Goal: Information Seeking & Learning: Learn about a topic

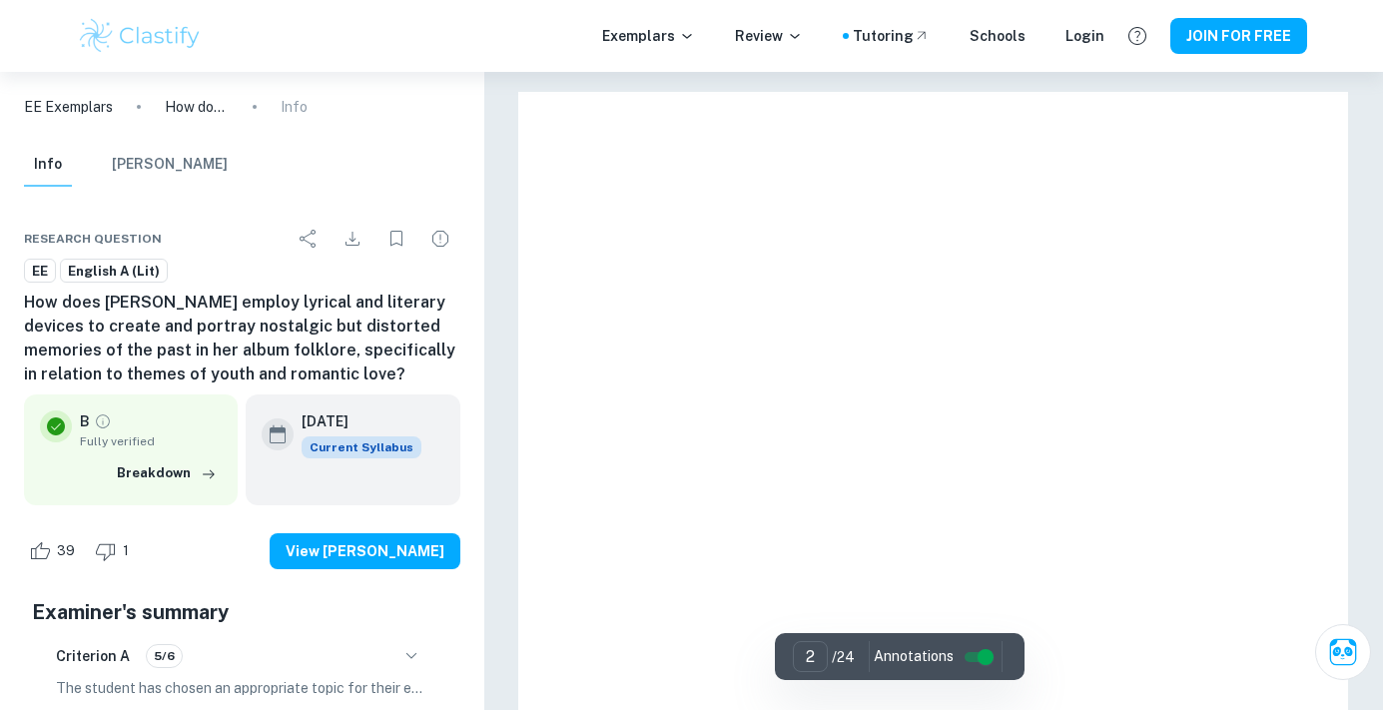
type input "1"
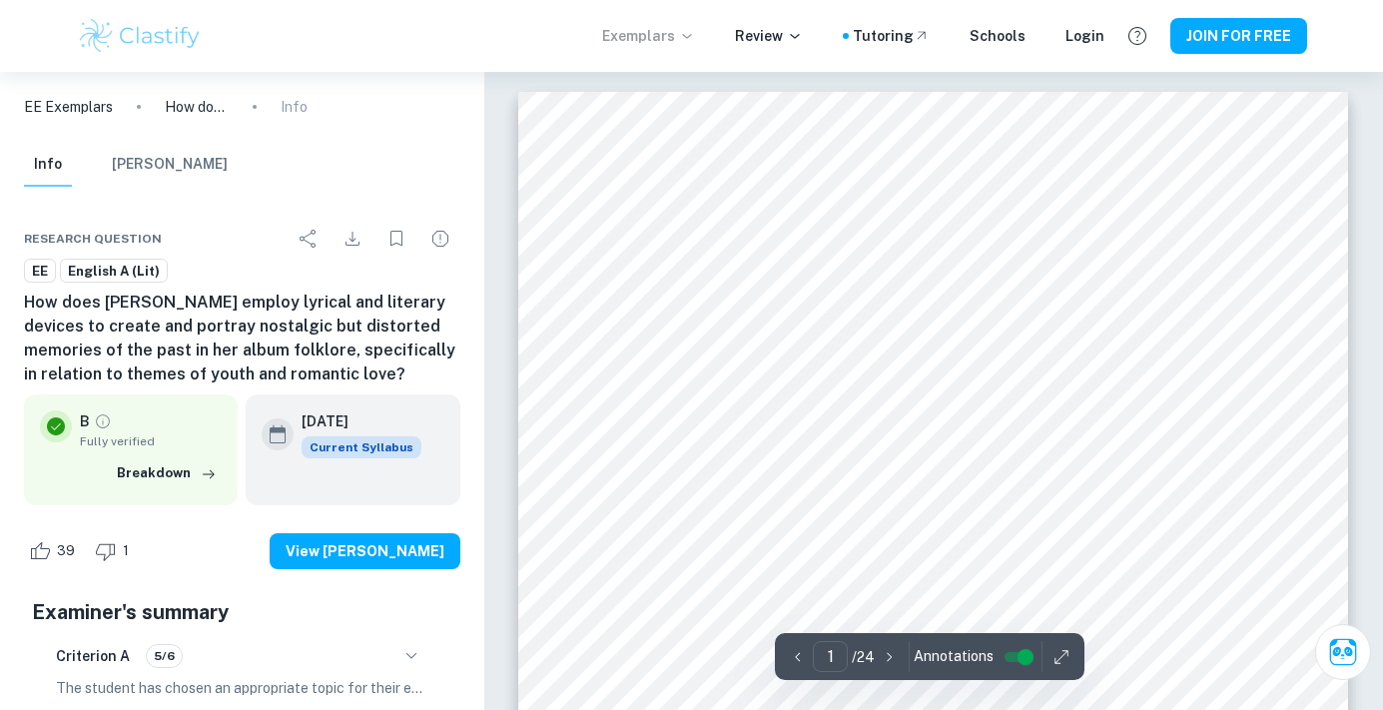
click at [683, 34] on p "Exemplars" at bounding box center [648, 36] width 93 height 22
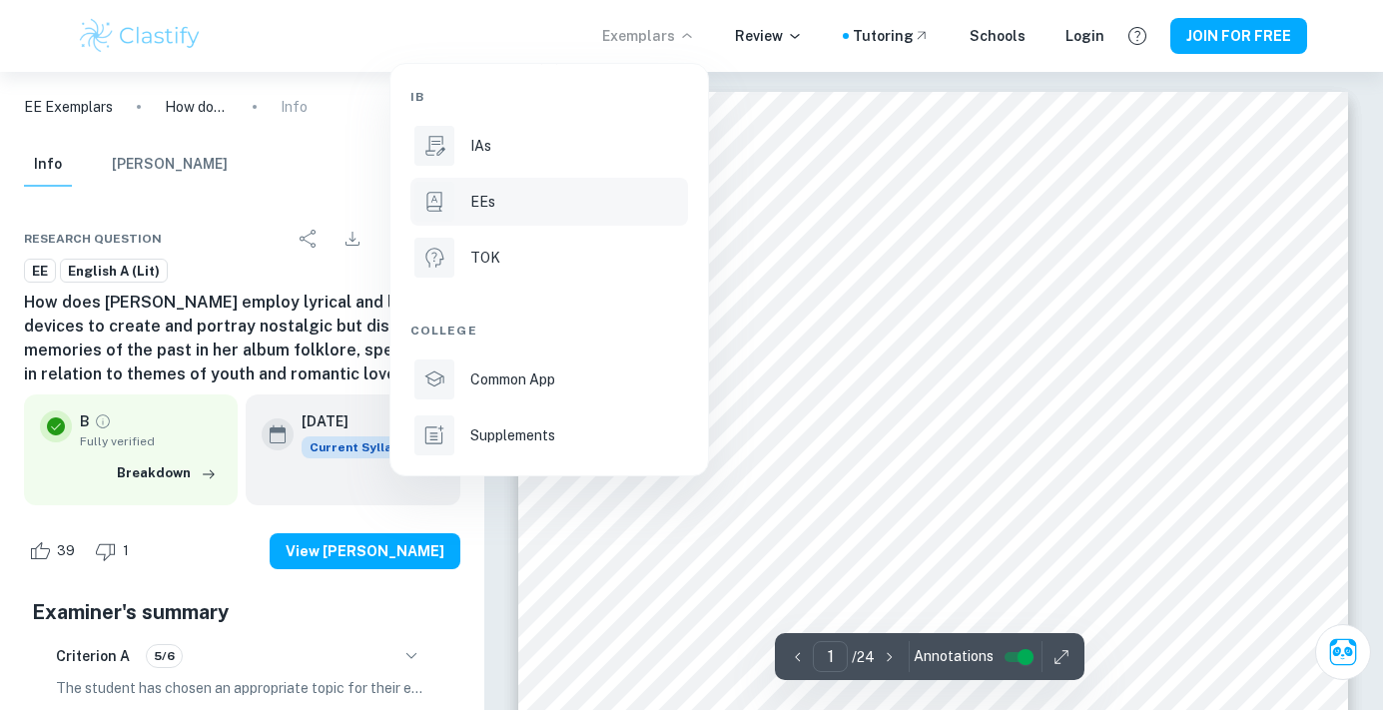
click at [476, 192] on p "EEs" at bounding box center [482, 202] width 25 height 22
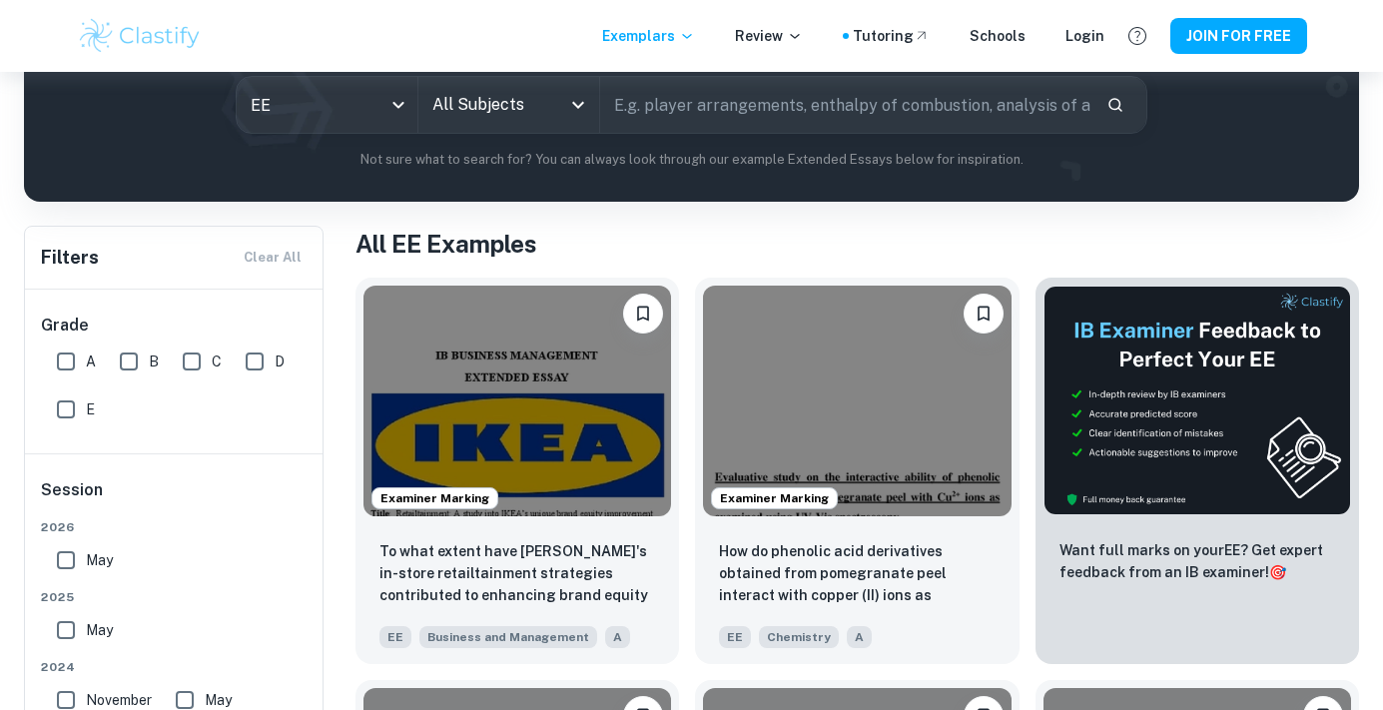
scroll to position [263, 0]
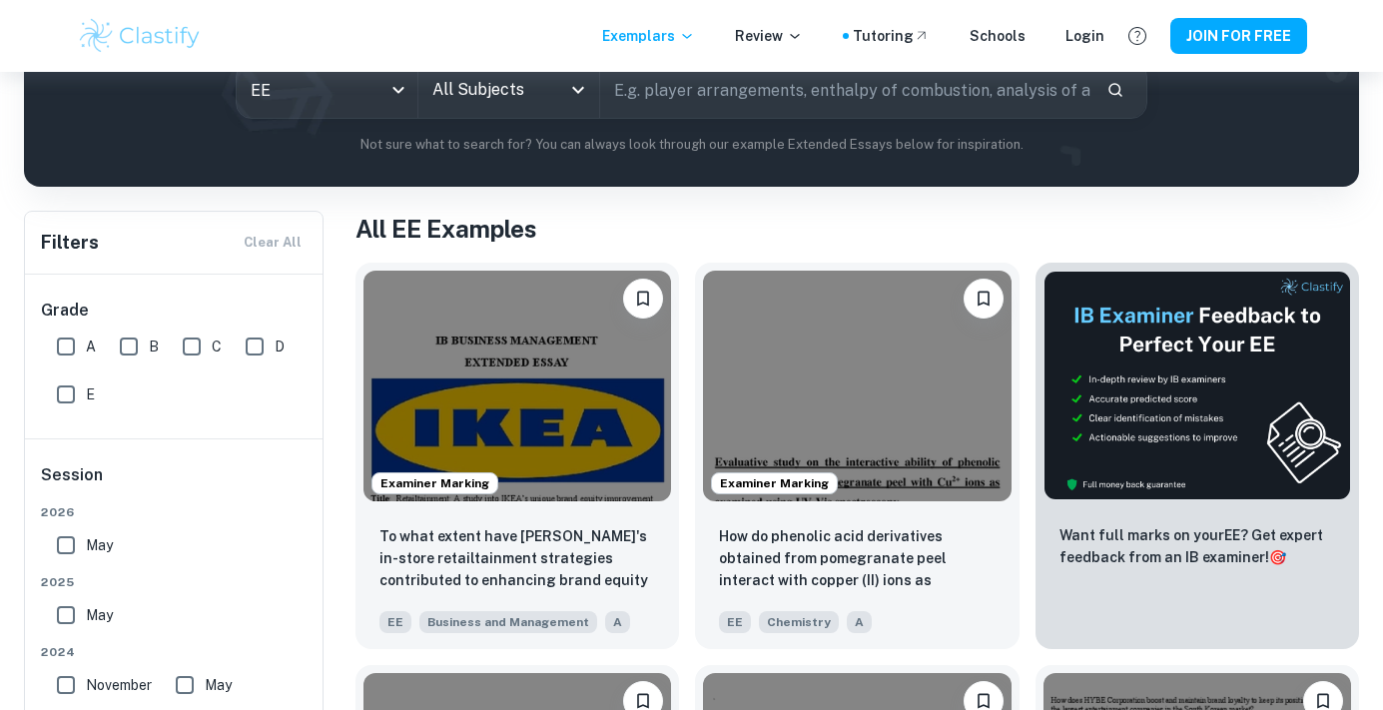
click at [72, 343] on input "A" at bounding box center [66, 347] width 40 height 40
checkbox input "true"
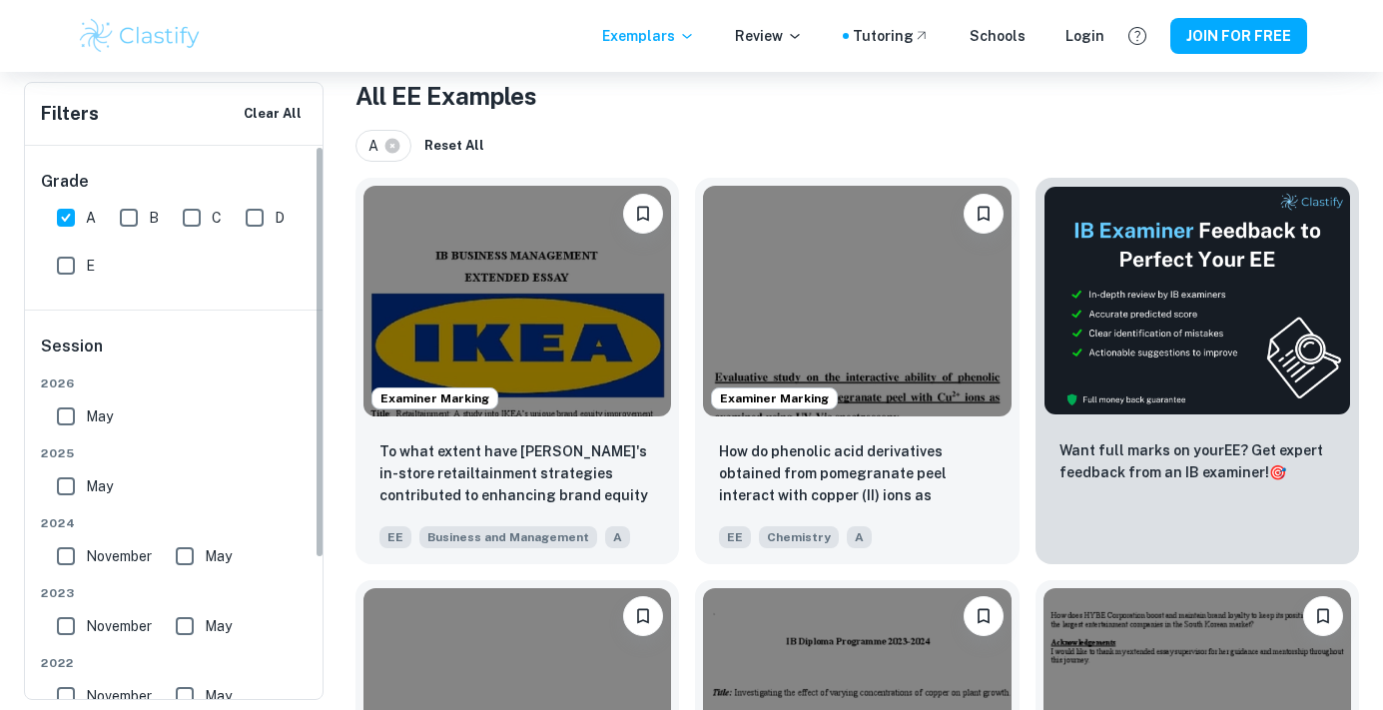
scroll to position [0, 0]
click at [65, 420] on input "May" at bounding box center [66, 416] width 40 height 40
checkbox input "true"
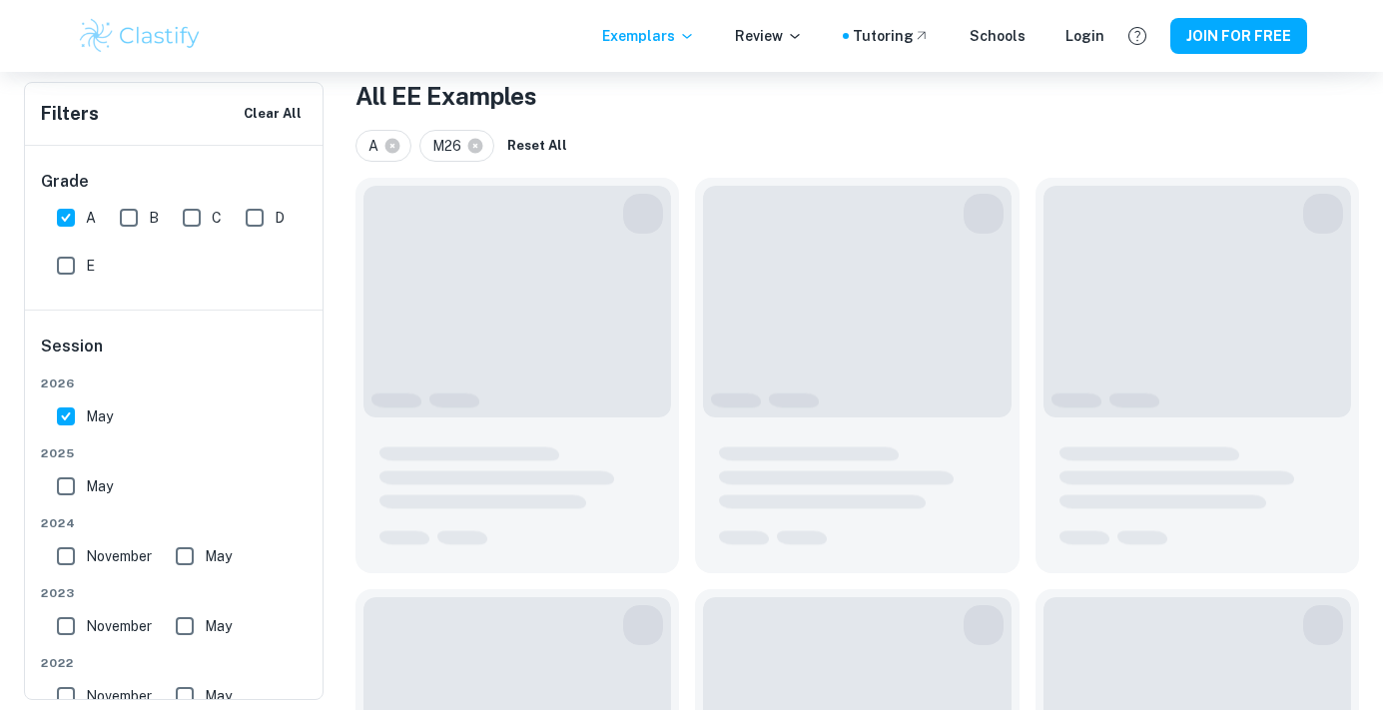
scroll to position [381, 0]
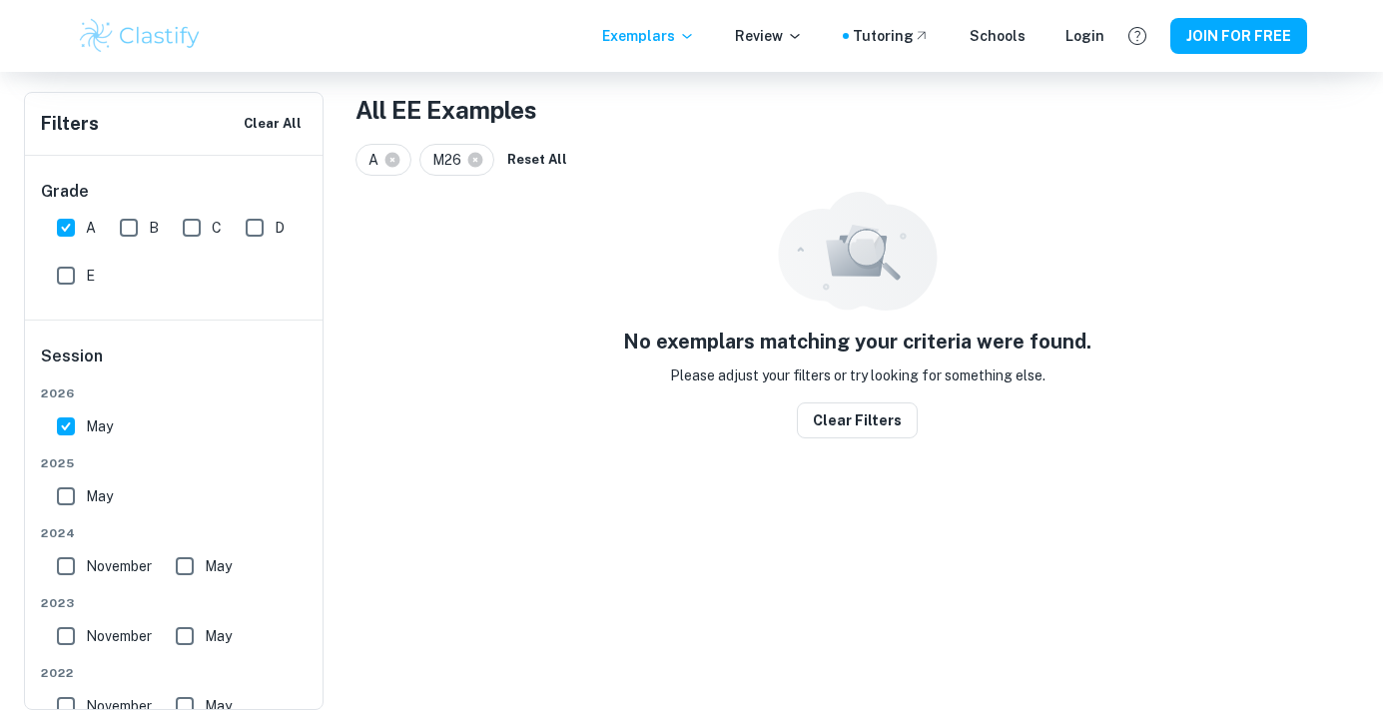
click at [73, 500] on input "May" at bounding box center [66, 496] width 40 height 40
checkbox input "true"
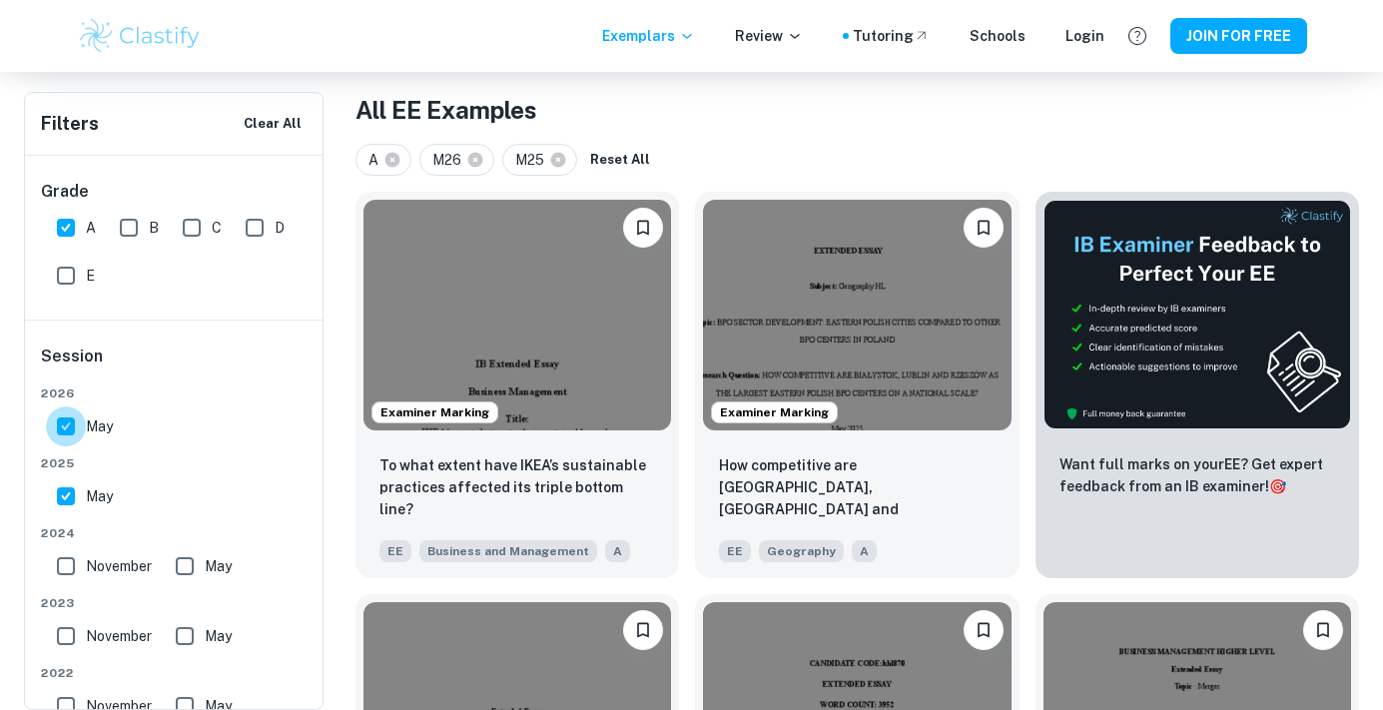
click at [67, 427] on input "May" at bounding box center [66, 426] width 40 height 40
checkbox input "false"
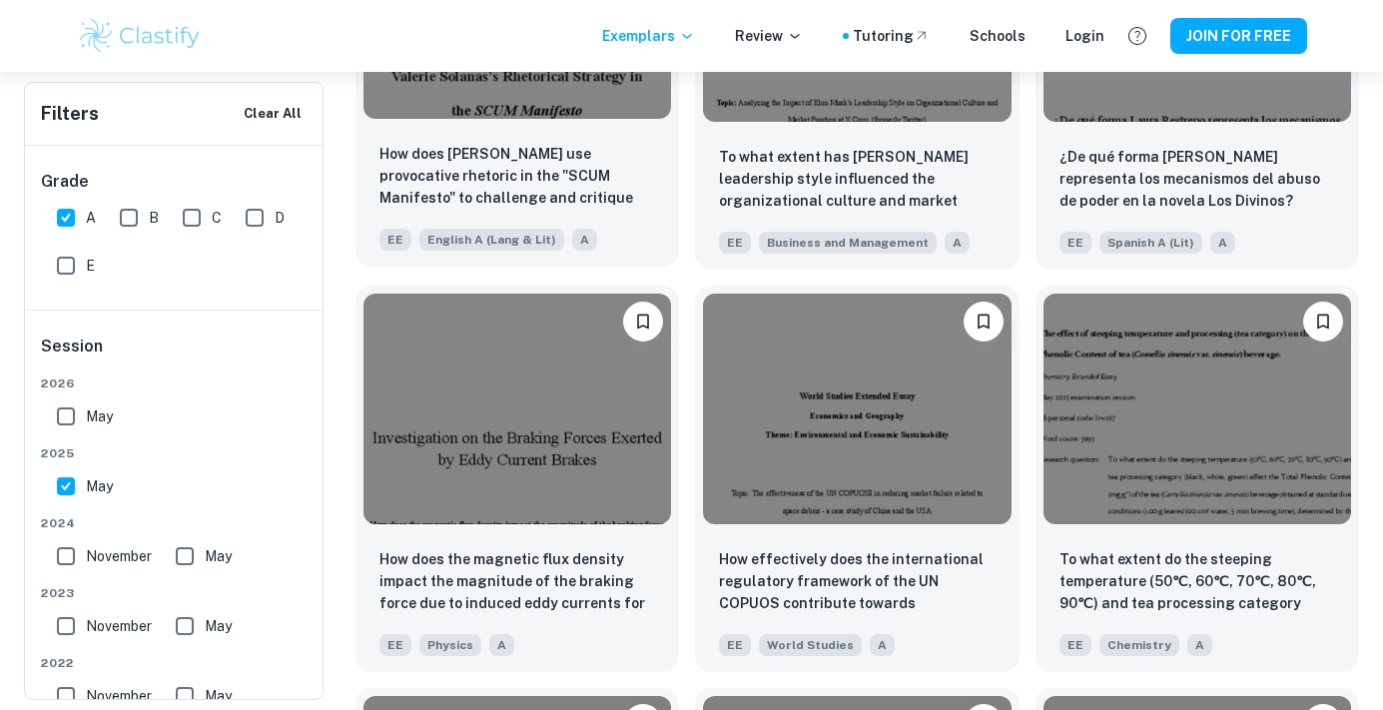
scroll to position [3919, 0]
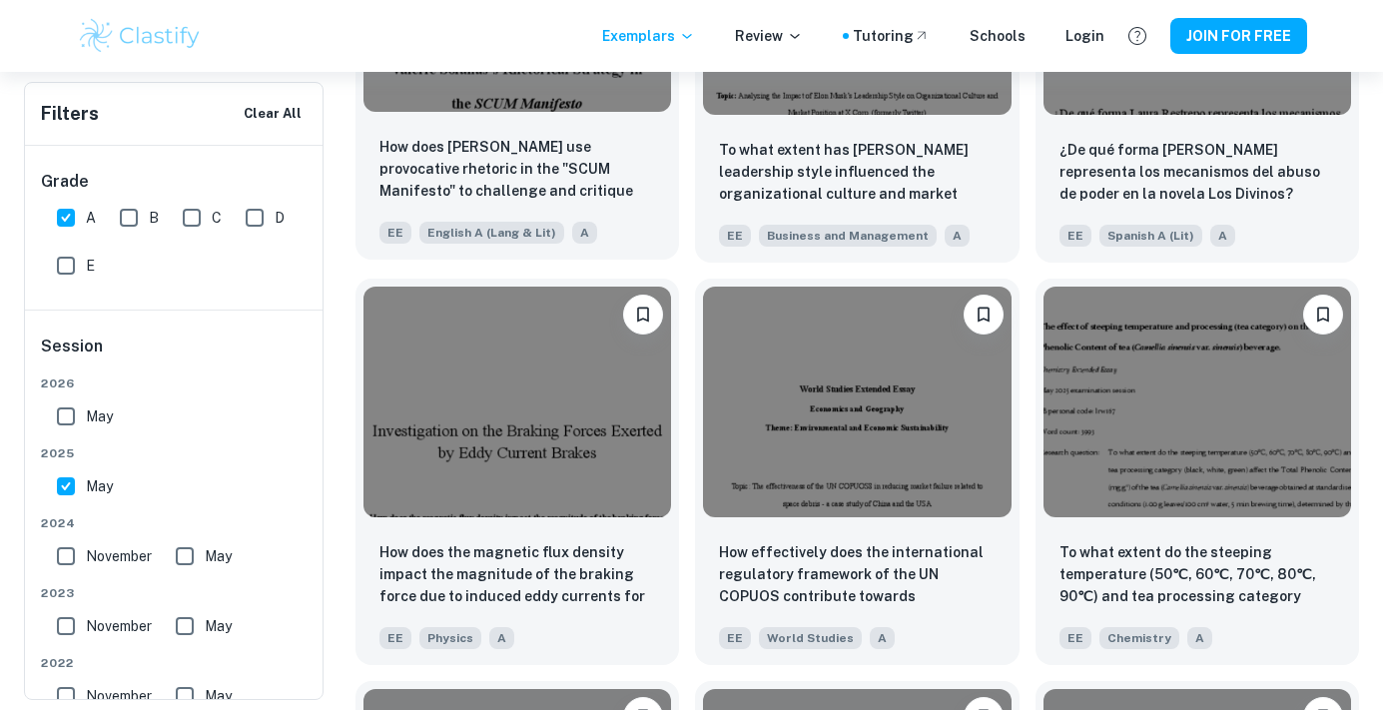
click at [510, 224] on span "English A (Lang & Lit)" at bounding box center [491, 233] width 145 height 22
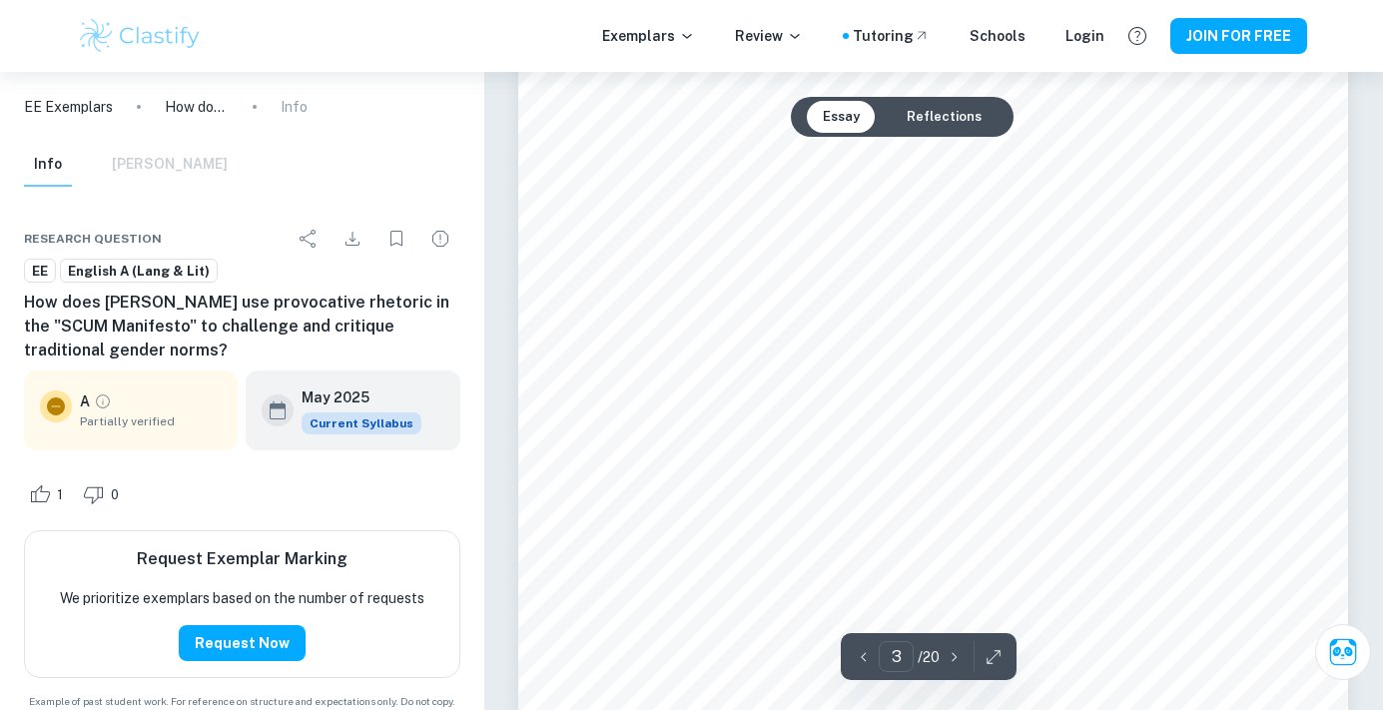
scroll to position [2761, 0]
click at [928, 111] on button "Reflections" at bounding box center [944, 117] width 107 height 32
click at [851, 120] on button "Essay" at bounding box center [841, 117] width 69 height 32
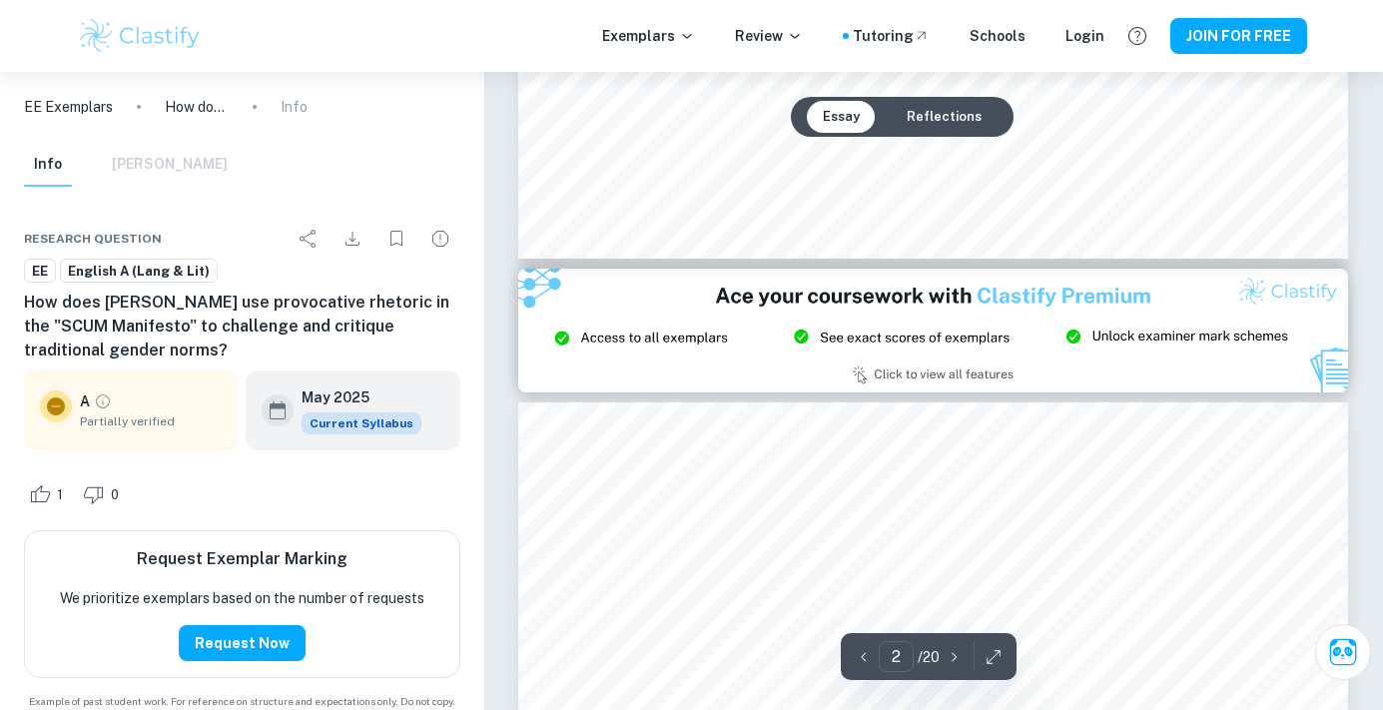
type input "3"
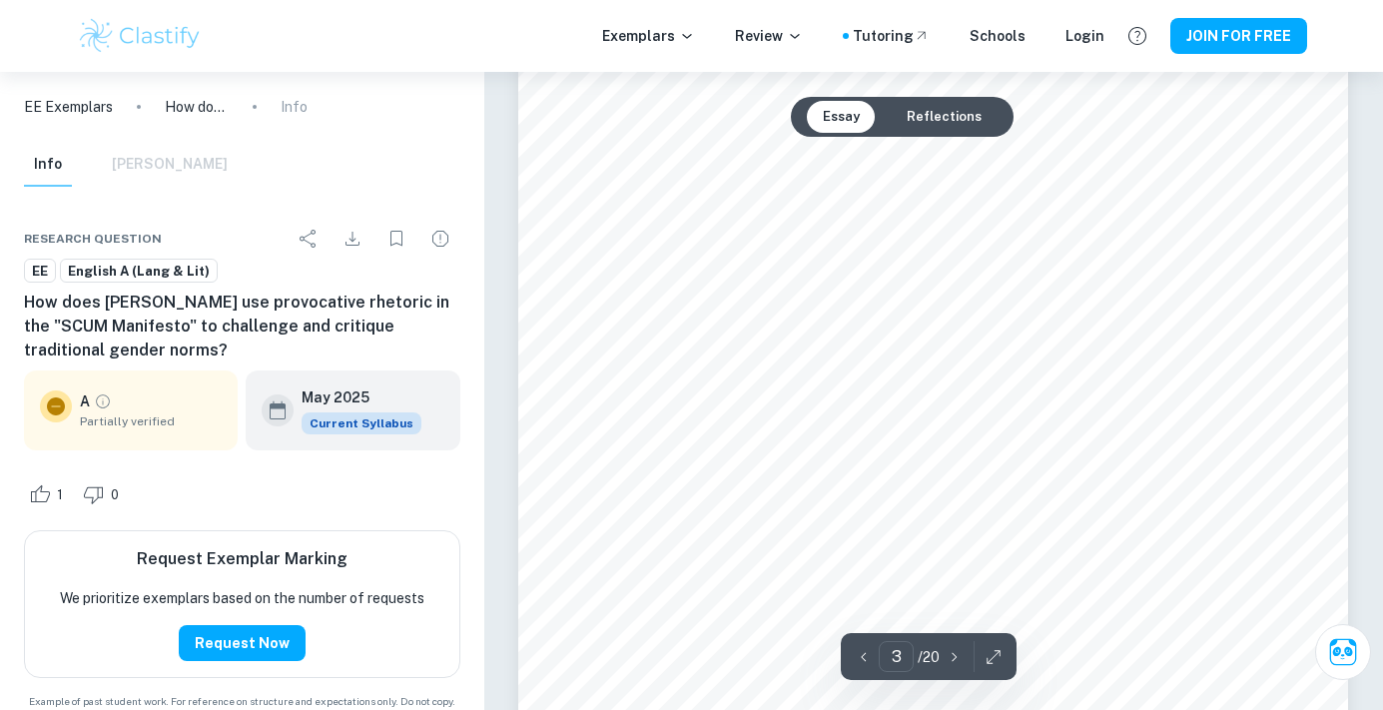
scroll to position [2766, 0]
